Goal: Check status: Check status

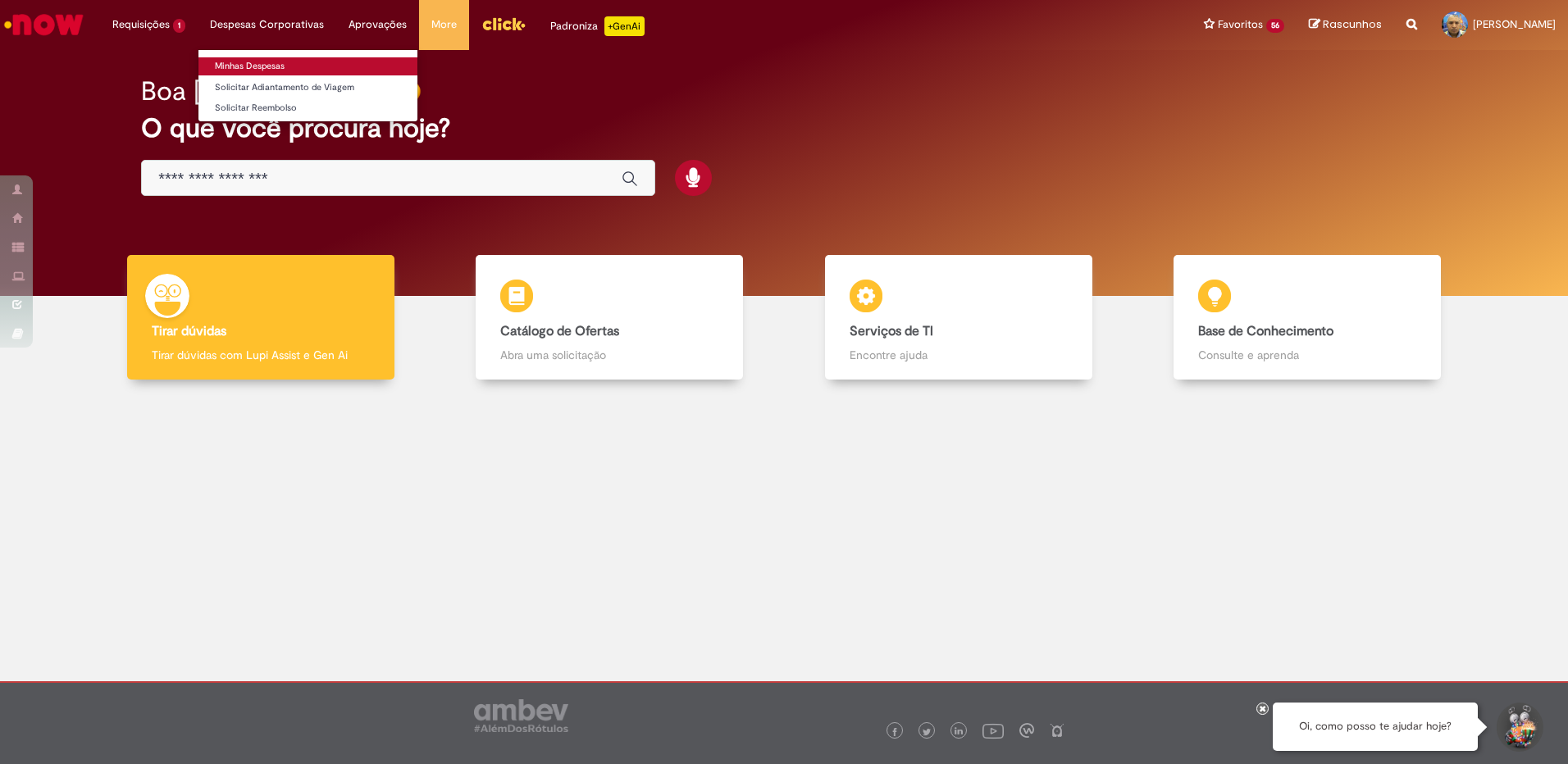
click at [262, 65] on link "Minhas Despesas" at bounding box center [308, 67] width 219 height 18
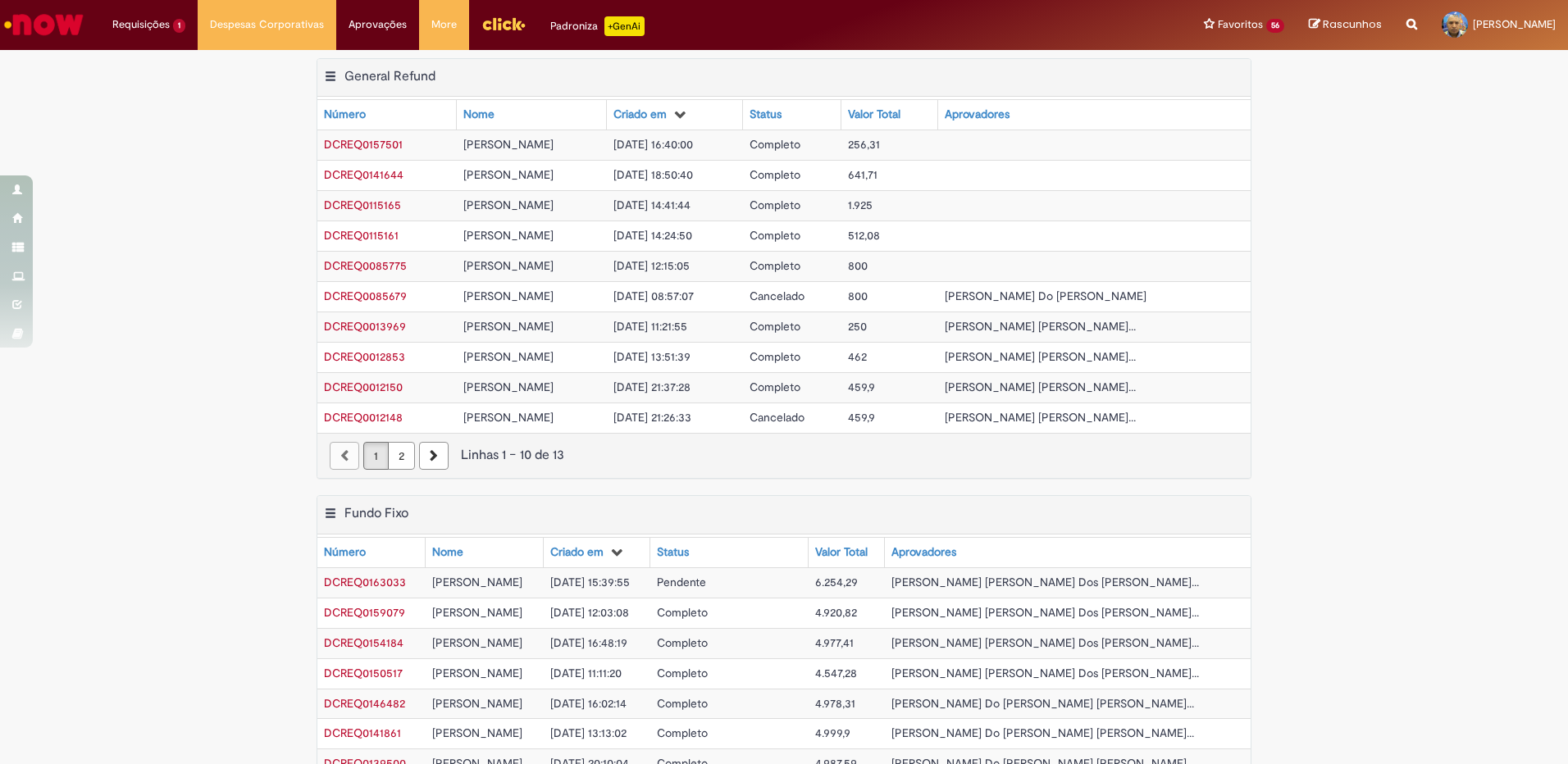
click at [707, 581] on span "Pendente" at bounding box center [681, 582] width 49 height 15
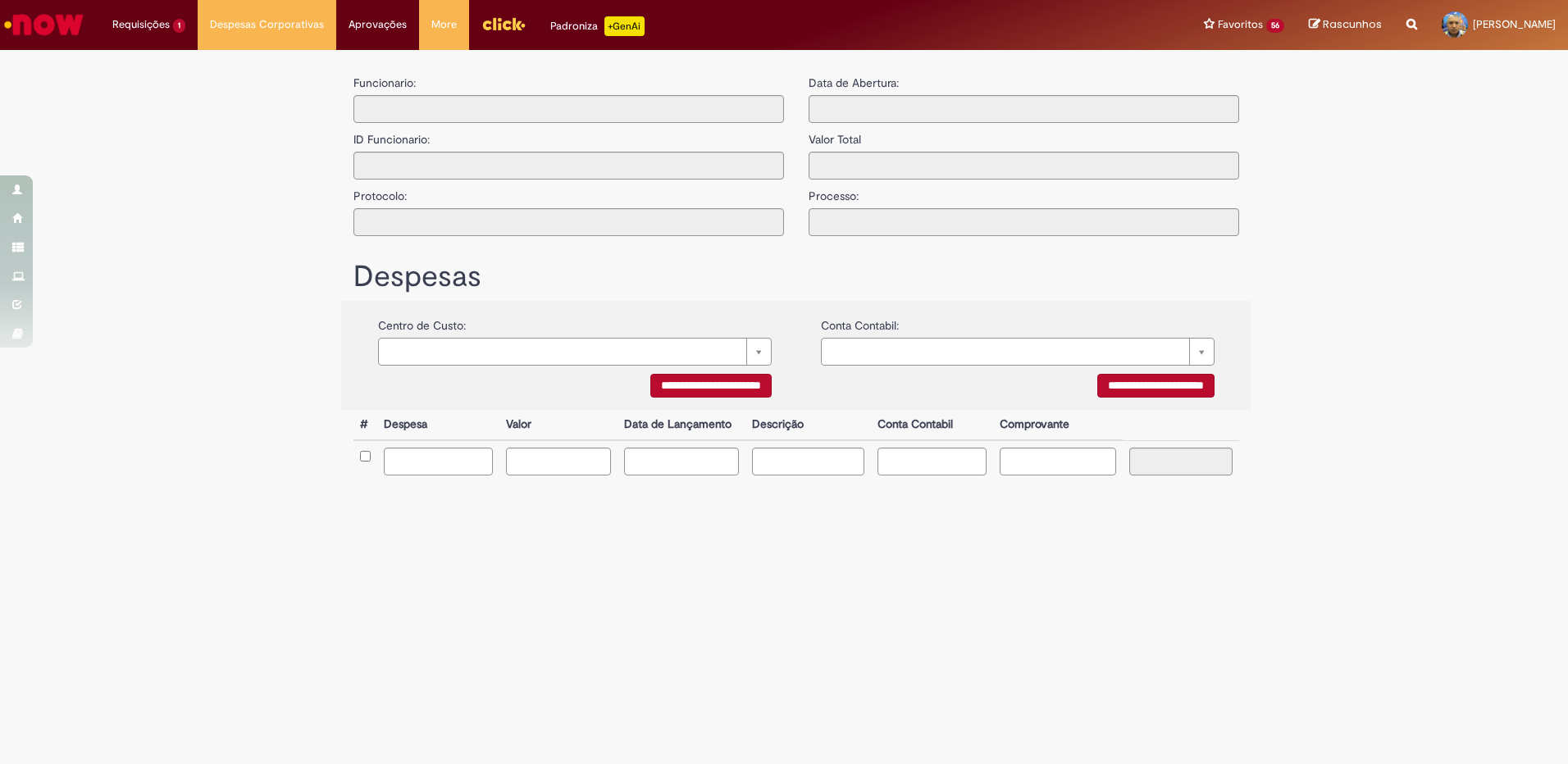
type input "**********"
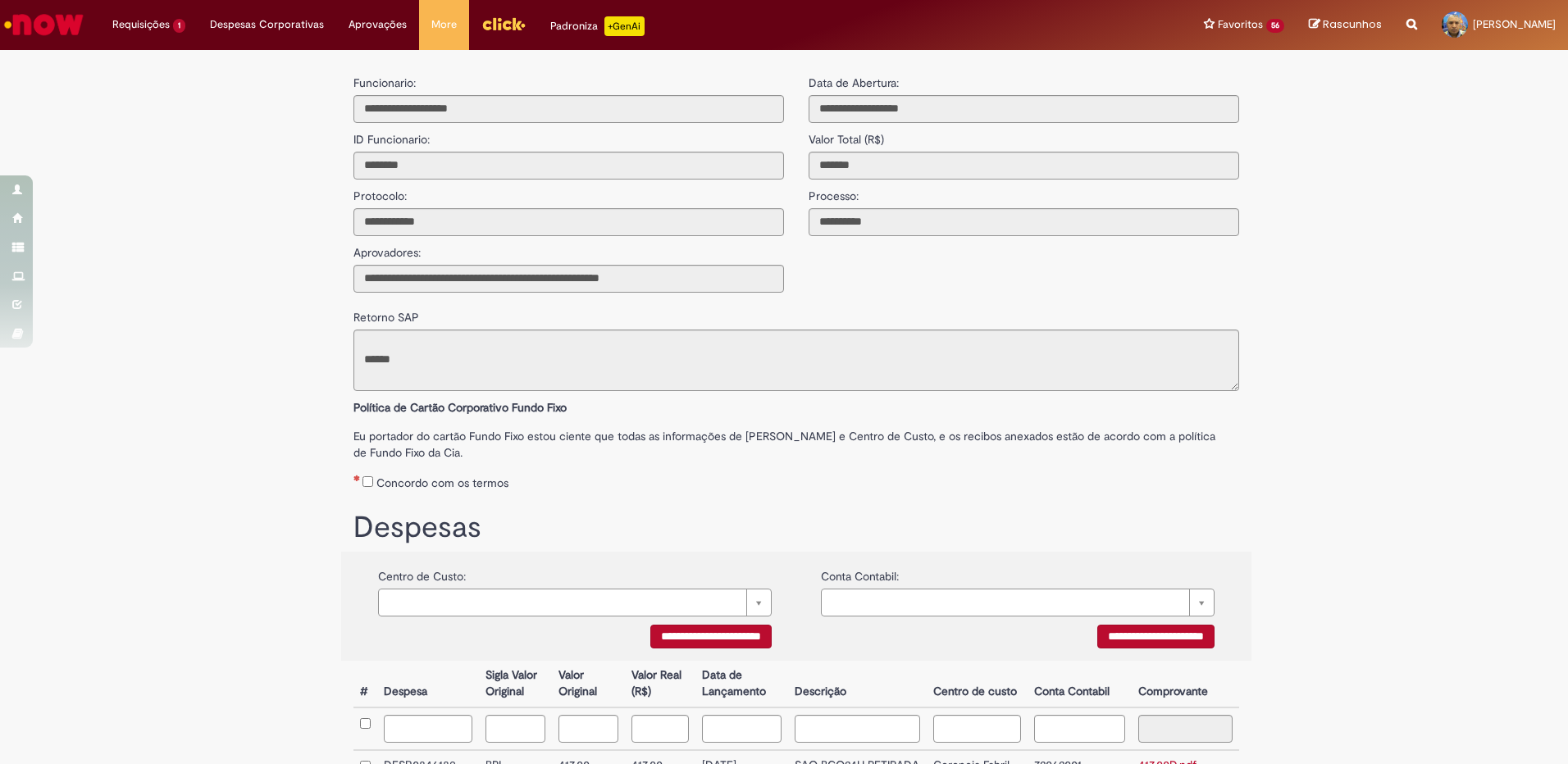
click at [49, 21] on img "Ir para a Homepage" at bounding box center [44, 24] width 84 height 32
